Goal: Check status: Check status

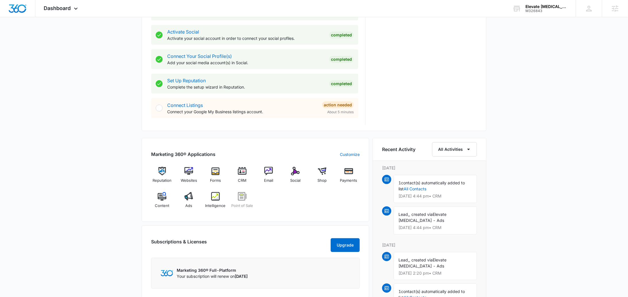
scroll to position [378, 0]
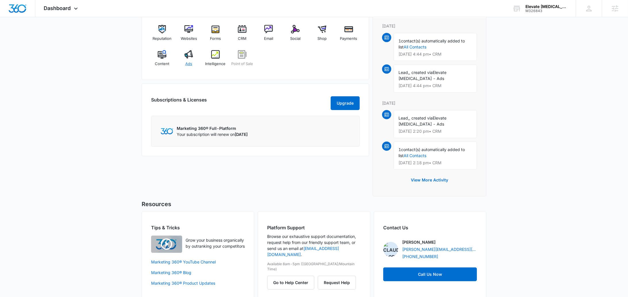
click at [192, 53] on img at bounding box center [188, 54] width 9 height 9
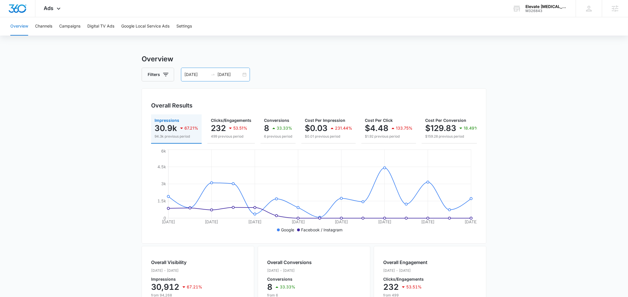
click at [245, 78] on div "08/21/2025 09/04/2025" at bounding box center [215, 75] width 69 height 14
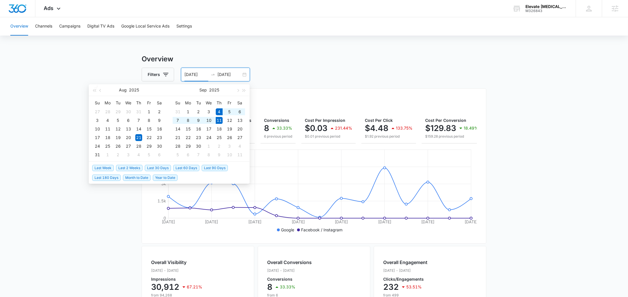
click at [103, 166] on span "Last Week" at bounding box center [103, 168] width 22 height 6
type input "09/04/2025"
type input "09/11/2025"
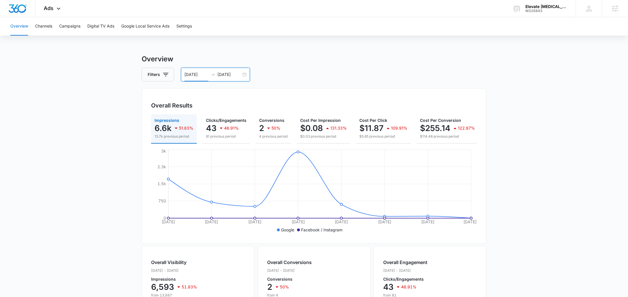
click at [245, 73] on div "09/04/2025 09/11/2025" at bounding box center [215, 75] width 69 height 14
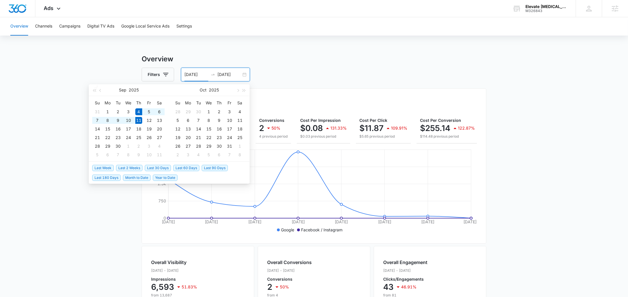
click at [101, 169] on span "Last Week" at bounding box center [103, 168] width 22 height 6
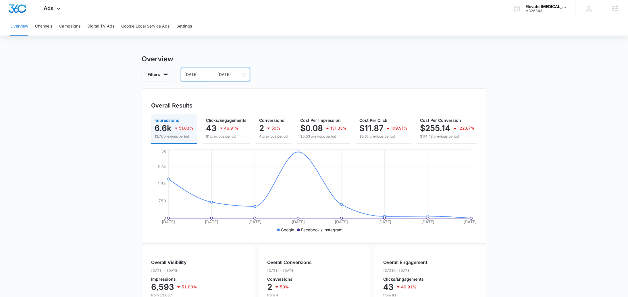
click at [244, 76] on div "09/04/2025 09/11/2025" at bounding box center [215, 75] width 69 height 14
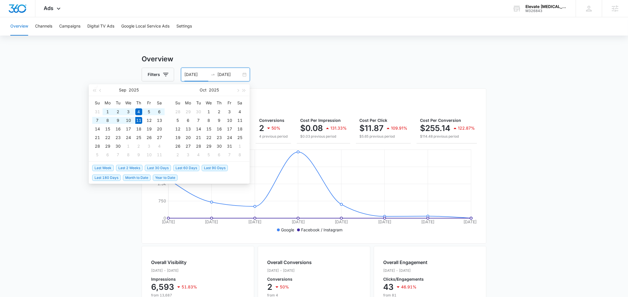
click at [131, 167] on span "Last 2 Weeks" at bounding box center [129, 168] width 26 height 6
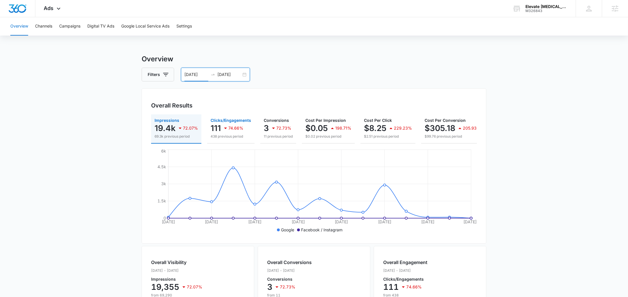
click at [223, 129] on icon "button" at bounding box center [225, 128] width 7 height 7
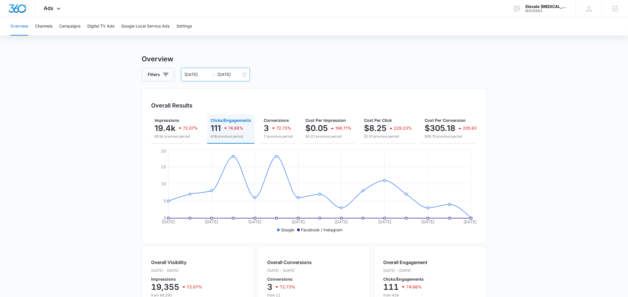
click at [243, 74] on div "08/28/2025 09/11/2025" at bounding box center [215, 75] width 69 height 14
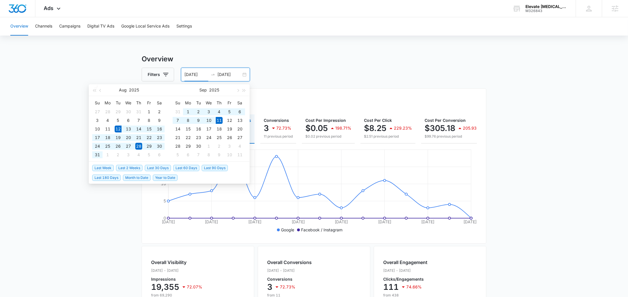
click at [148, 170] on span "Last 30 Days" at bounding box center [158, 168] width 26 height 6
type input "08/12/2025"
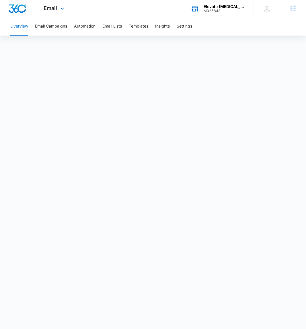
click at [219, 9] on div "M326843" at bounding box center [225, 11] width 42 height 4
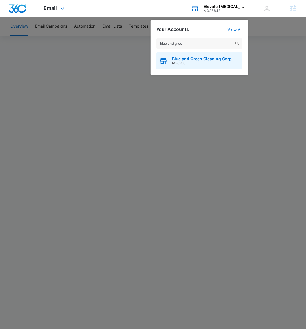
type input "blue and gree"
click at [206, 63] on span "M26290" at bounding box center [202, 63] width 60 height 4
